Goal: Navigation & Orientation: Find specific page/section

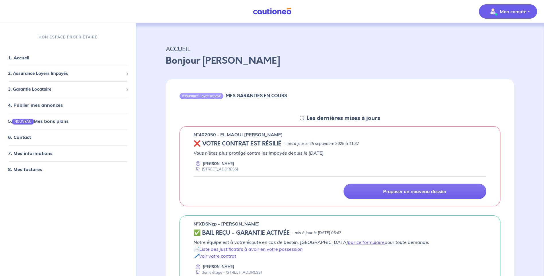
click at [519, 12] on p "Mon compte" at bounding box center [513, 11] width 27 height 7
click at [509, 37] on link "Mes informations" at bounding box center [502, 35] width 46 height 9
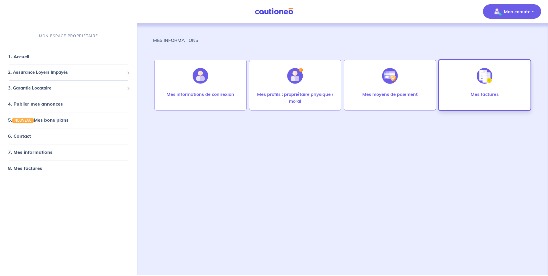
click at [457, 89] on div "Mes factures" at bounding box center [485, 85] width 93 height 51
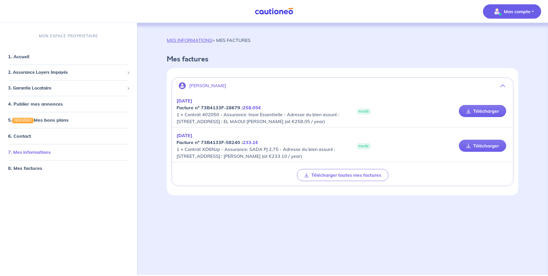
click at [45, 152] on link "7. Mes informations" at bounding box center [29, 152] width 43 height 6
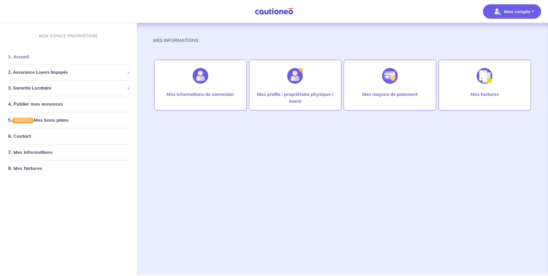
click at [18, 57] on link "1. Accueil" at bounding box center [18, 57] width 21 height 6
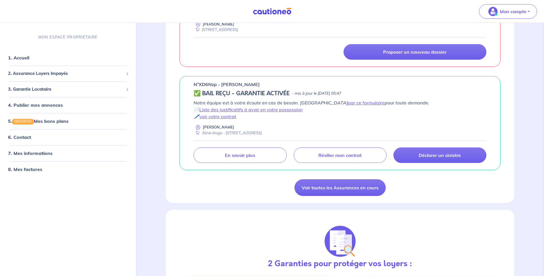
scroll to position [84, 0]
